Goal: Task Accomplishment & Management: Use online tool/utility

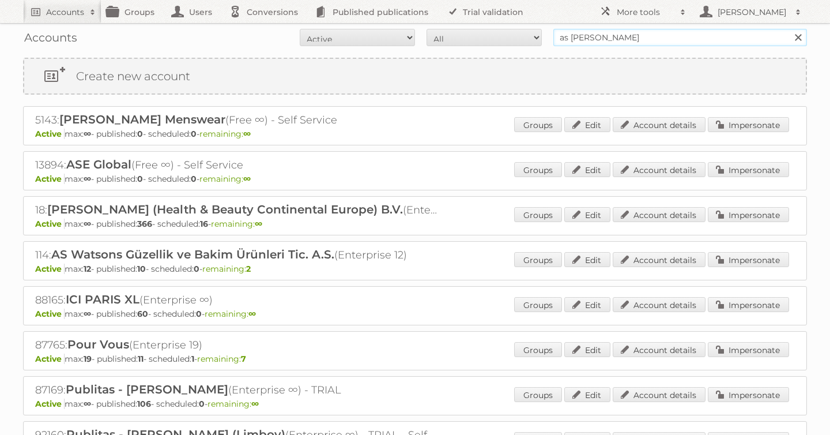
drag, startPoint x: 607, startPoint y: 40, endPoint x: 492, endPoint y: 34, distance: 114.9
click at [492, 34] on form "All Active Expired Pending All Paid Trials Self service as watson Search" at bounding box center [415, 37] width 784 height 17
type input "norwex"
click at [789, 29] on input "Search" at bounding box center [797, 37] width 17 height 17
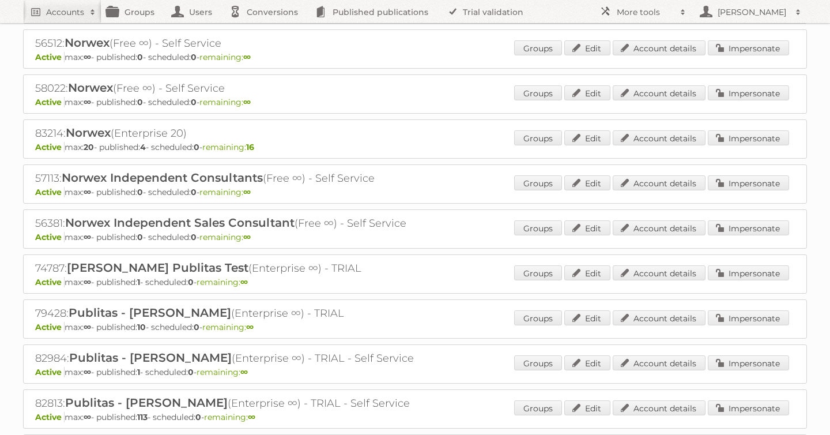
scroll to position [482, 0]
click at [742, 133] on link "Impersonate" at bounding box center [748, 136] width 81 height 15
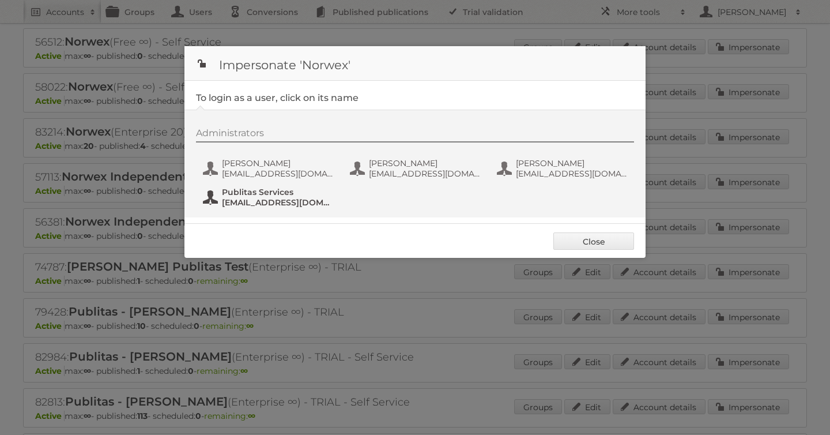
click at [252, 195] on span "Publitas Services" at bounding box center [278, 192] width 112 height 10
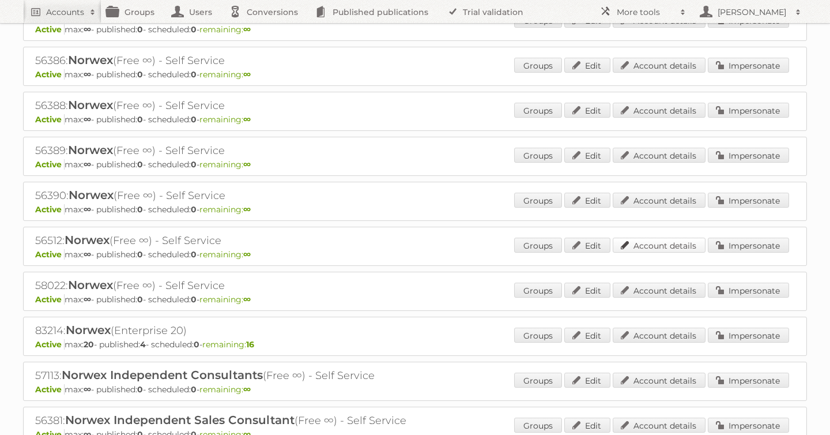
scroll to position [0, 0]
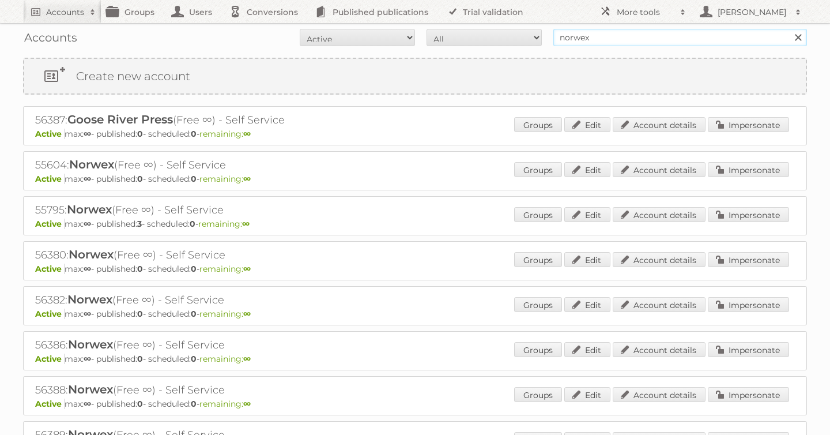
drag, startPoint x: 605, startPoint y: 41, endPoint x: 525, endPoint y: 41, distance: 80.7
click at [525, 41] on form "All Active Expired Pending All Paid Trials Self service norwex Search" at bounding box center [415, 37] width 784 height 17
type input "welkoop"
click at [789, 29] on input "Search" at bounding box center [797, 37] width 17 height 17
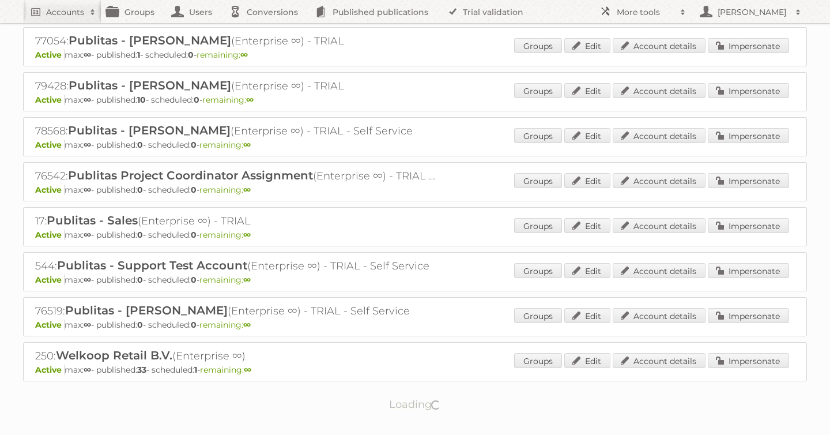
scroll to position [104, 0]
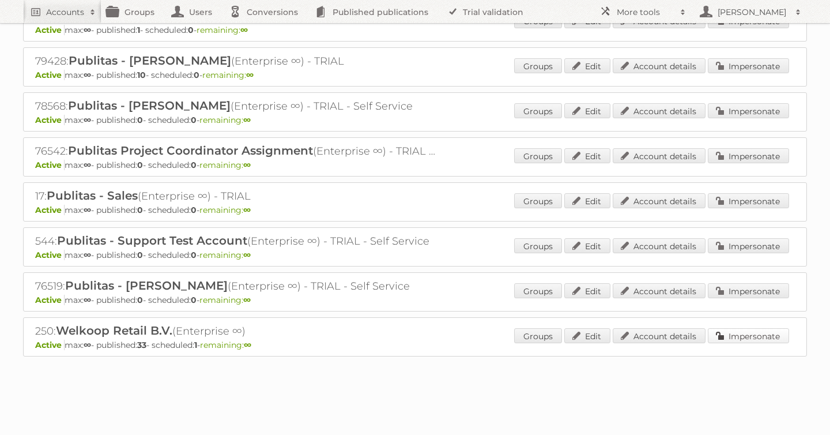
click at [757, 332] on link "Impersonate" at bounding box center [748, 335] width 81 height 15
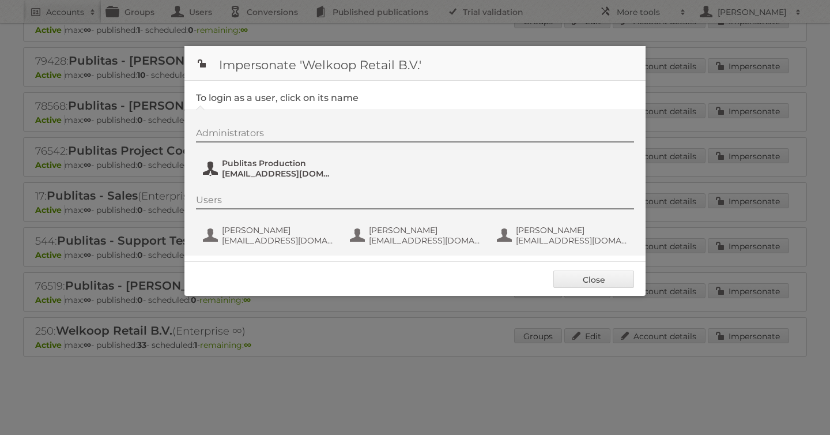
click at [273, 169] on span "[EMAIL_ADDRESS][DOMAIN_NAME]" at bounding box center [278, 173] width 112 height 10
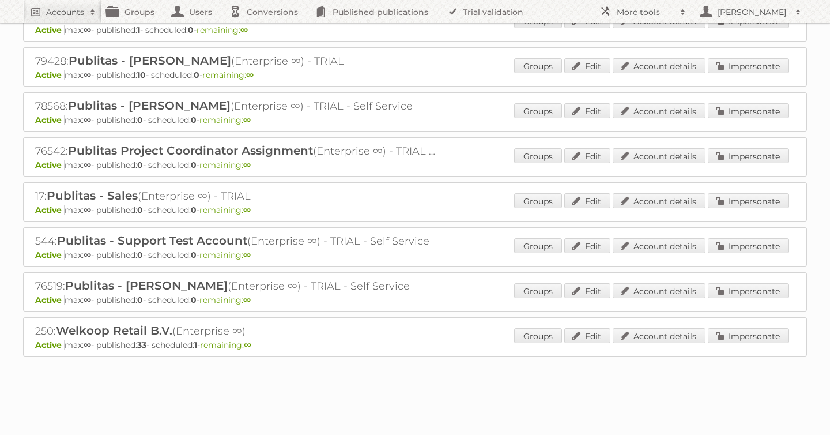
scroll to position [0, 0]
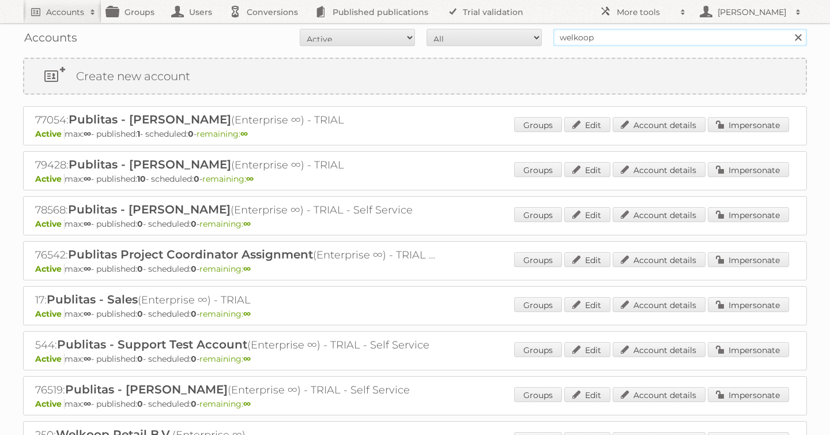
drag, startPoint x: 608, startPoint y: 42, endPoint x: 447, endPoint y: 31, distance: 161.1
click at [447, 31] on form "All Active Expired Pending All Paid Trials Self service welkoop Search" at bounding box center [415, 37] width 784 height 17
type input "as watson"
click at [789, 29] on input "Search" at bounding box center [797, 37] width 17 height 17
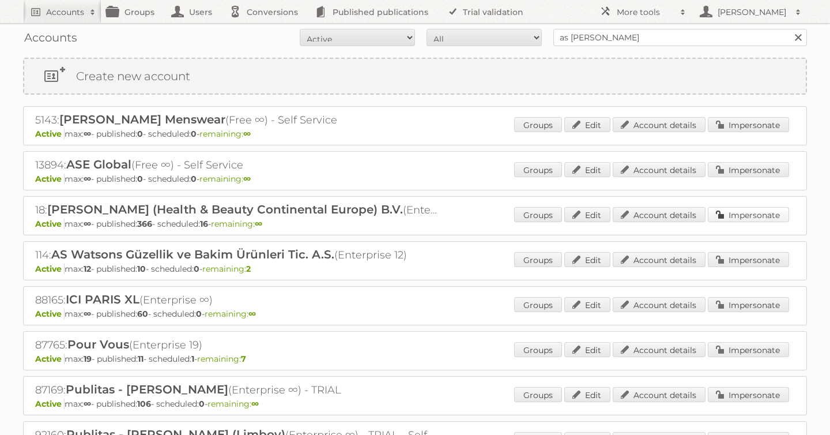
click at [750, 218] on link "Impersonate" at bounding box center [748, 214] width 81 height 15
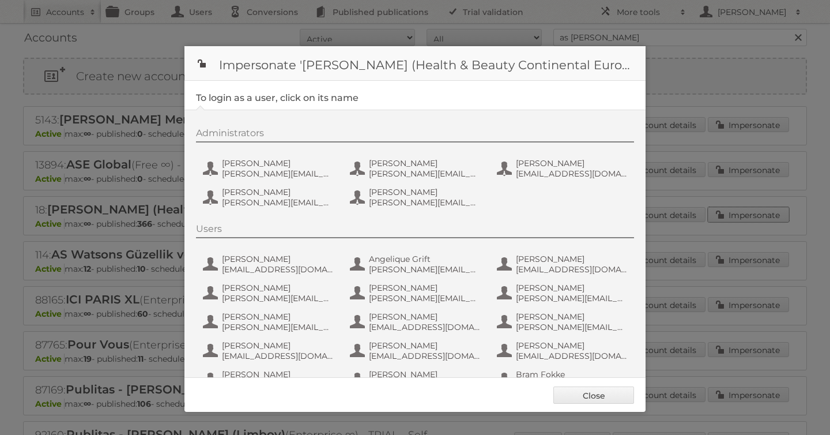
scroll to position [749, 0]
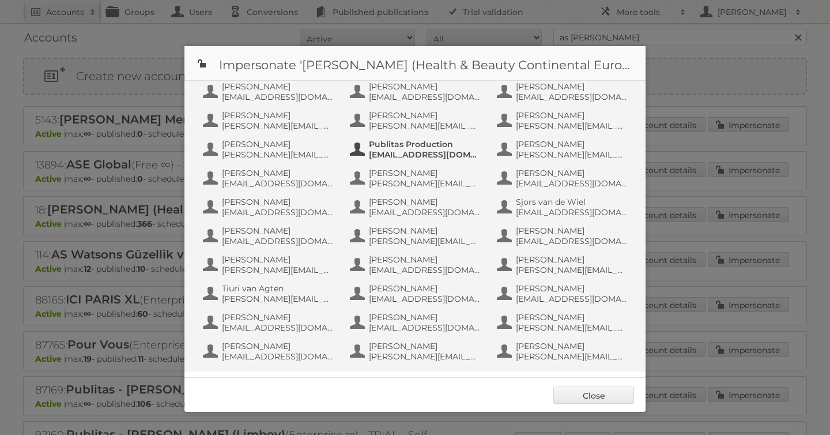
click at [399, 147] on span "Publitas Production" at bounding box center [425, 144] width 112 height 10
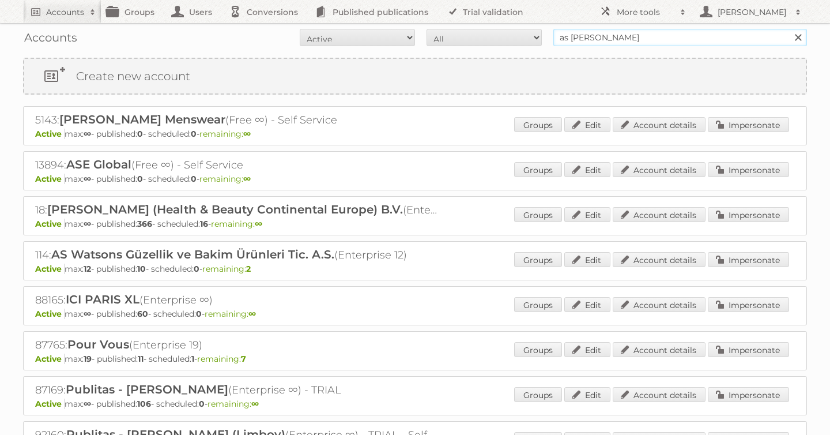
drag, startPoint x: 616, startPoint y: 39, endPoint x: 403, endPoint y: 32, distance: 212.2
click at [411, 32] on form "All Active Expired Pending All Paid Trials Self service as watson Search" at bounding box center [415, 37] width 784 height 17
type input "welkoop"
click at [789, 29] on input "Search" at bounding box center [797, 37] width 17 height 17
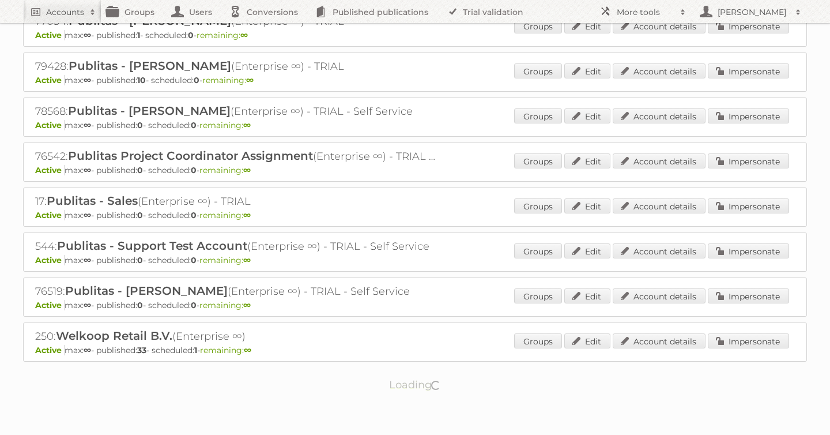
scroll to position [104, 0]
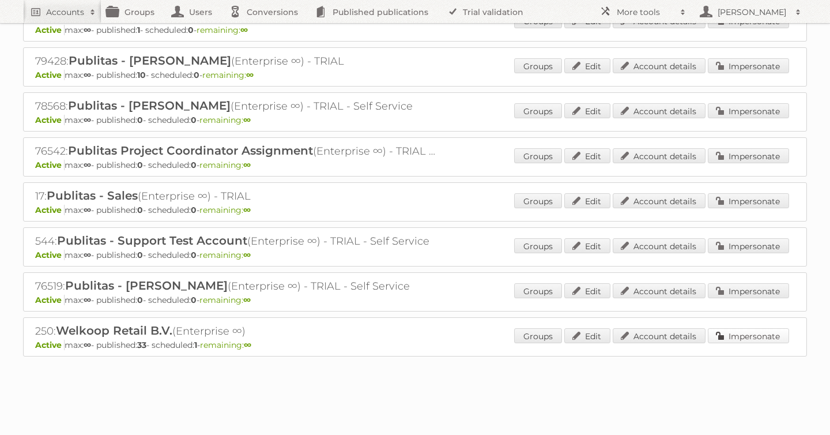
click at [745, 335] on link "Impersonate" at bounding box center [748, 335] width 81 height 15
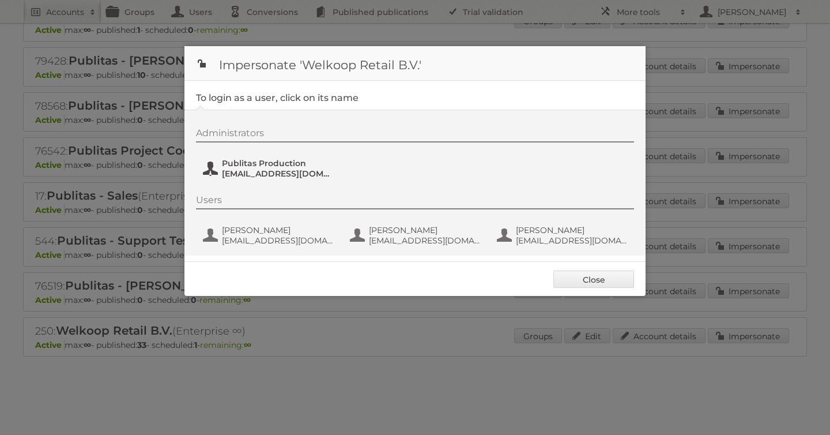
click at [254, 167] on span "Publitas Production" at bounding box center [278, 163] width 112 height 10
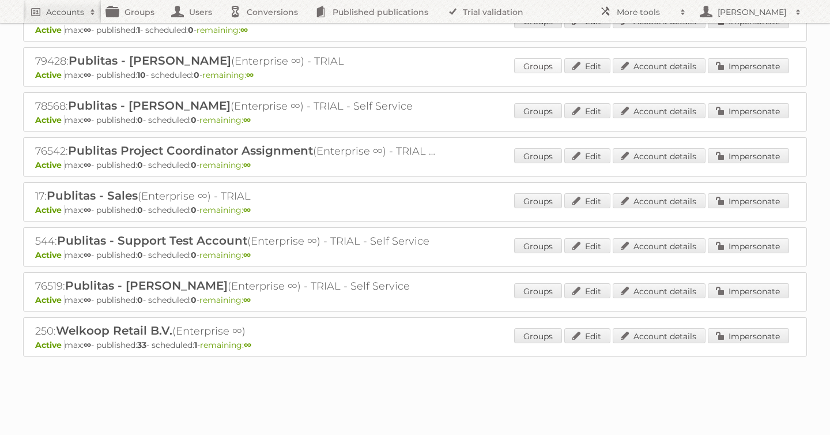
scroll to position [0, 0]
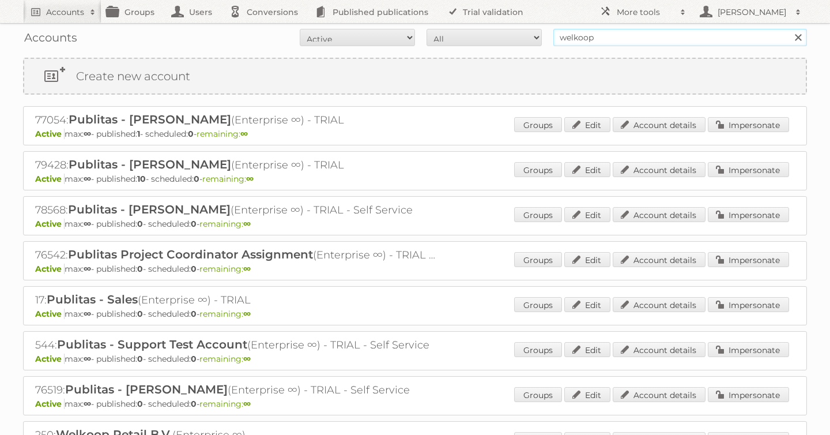
drag, startPoint x: 609, startPoint y: 41, endPoint x: 499, endPoint y: 30, distance: 110.1
click at [499, 30] on form "All Active Expired Pending All Paid Trials Self service welkoop Search" at bounding box center [415, 37] width 784 height 17
type input "o"
type input "pour vous"
click at [789, 29] on input "Search" at bounding box center [797, 37] width 17 height 17
